Goal: Task Accomplishment & Management: Manage account settings

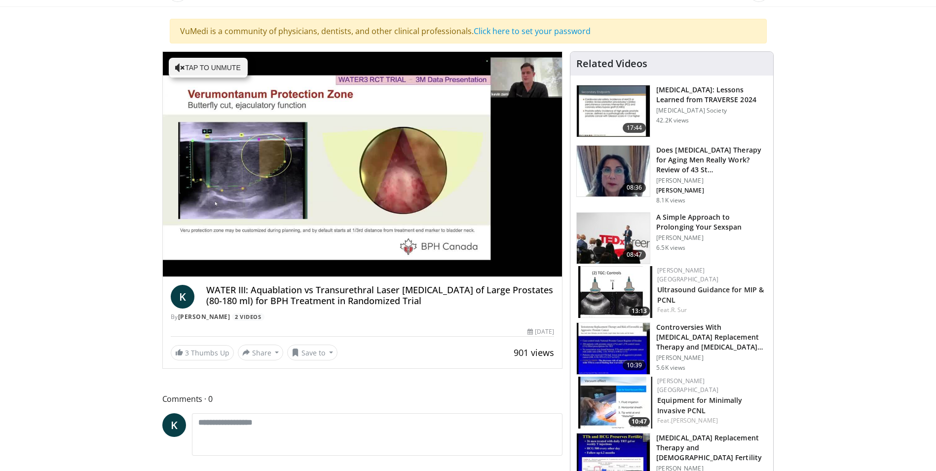
scroll to position [99, 0]
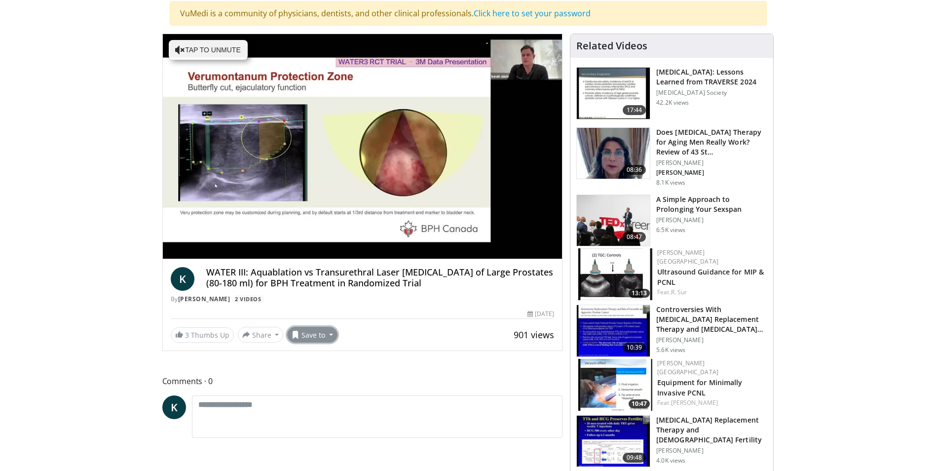
click at [317, 337] on button "Save to" at bounding box center [312, 335] width 50 height 16
click at [321, 354] on span "Add to Favorites" at bounding box center [329, 355] width 61 height 11
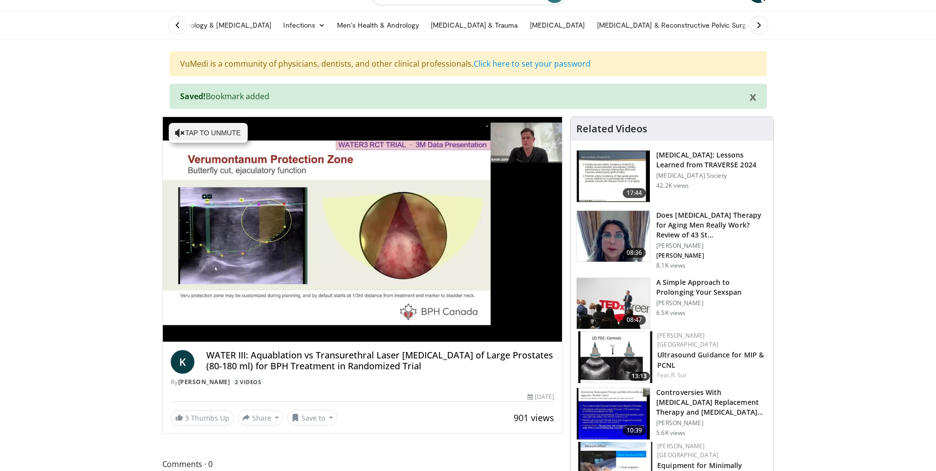
scroll to position [0, 0]
